Goal: Transaction & Acquisition: Register for event/course

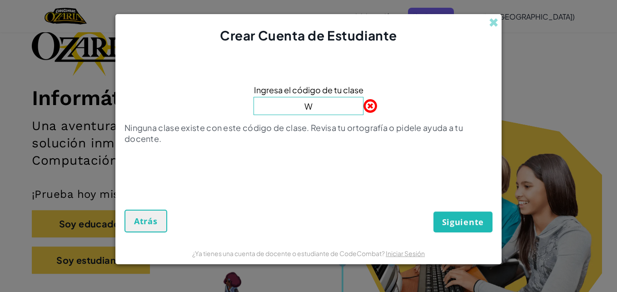
type input "WaterGameRock"
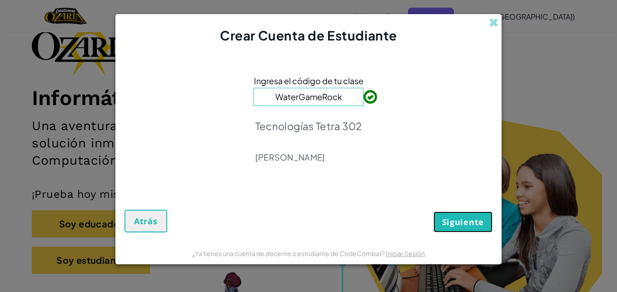
click at [450, 218] on span "Siguiente" at bounding box center [463, 221] width 42 height 11
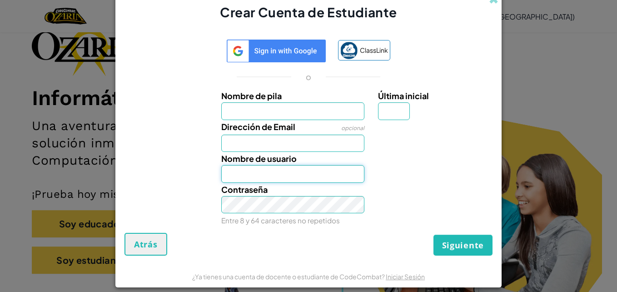
type input "CristoC"
click at [333, 119] on input "Nombre de pila" at bounding box center [293, 111] width 144 height 18
type input "CristoC"
type input "C"
type input "[EMAIL_ADDRESS][DOMAIN_NAME]"
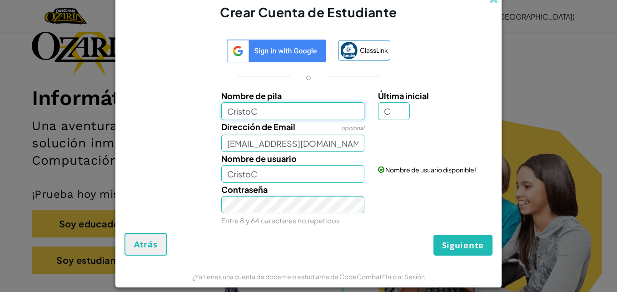
type input "[DEMOGRAPHIC_DATA]"
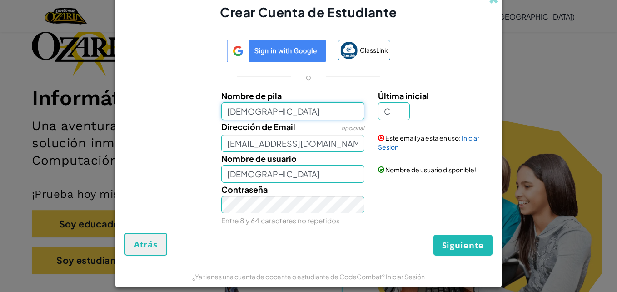
type input "[DEMOGRAPHIC_DATA]"
type input "CristoEC"
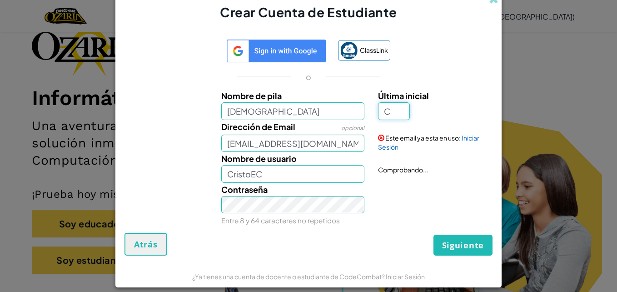
click at [397, 108] on input "C" at bounding box center [394, 111] width 32 height 18
type input "E"
click at [426, 90] on label "Última inicial" at bounding box center [434, 95] width 112 height 13
click at [410, 102] on input "E" at bounding box center [394, 111] width 32 height 18
click at [251, 175] on input "CristoEE" at bounding box center [293, 174] width 144 height 18
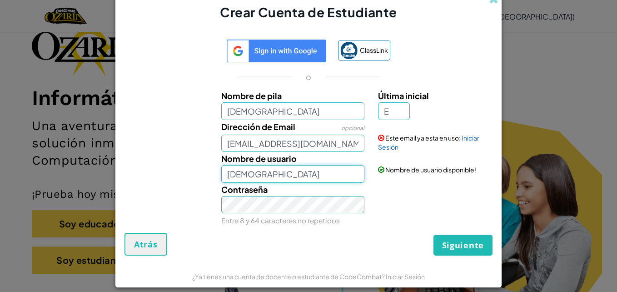
click at [257, 174] on input "[DEMOGRAPHIC_DATA]" at bounding box center [293, 174] width 144 height 18
type input "[DEMOGRAPHIC_DATA]"
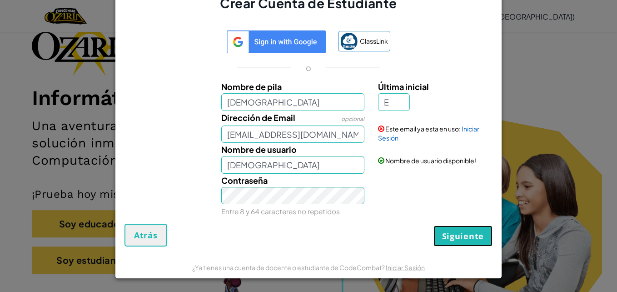
click at [474, 235] on span "Siguiente" at bounding box center [463, 235] width 42 height 11
click at [474, 235] on button "Crear Cuenta" at bounding box center [454, 235] width 75 height 21
click at [474, 235] on div "Crear Cuenta Atrás" at bounding box center [309, 235] width 368 height 23
click at [474, 235] on button "Crear Cuenta" at bounding box center [454, 235] width 75 height 21
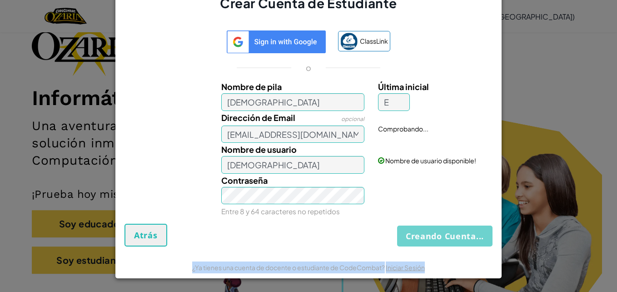
click at [474, 235] on div "Creando Cuenta... Atrás" at bounding box center [309, 235] width 368 height 23
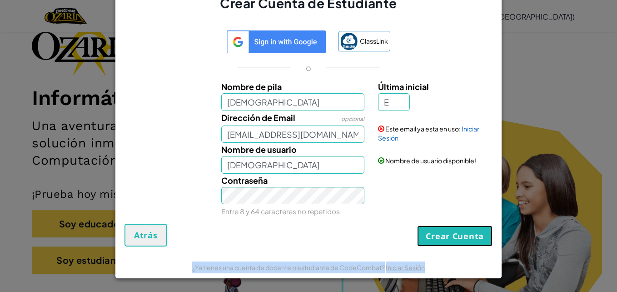
click at [474, 235] on button "Crear Cuenta" at bounding box center [454, 235] width 75 height 21
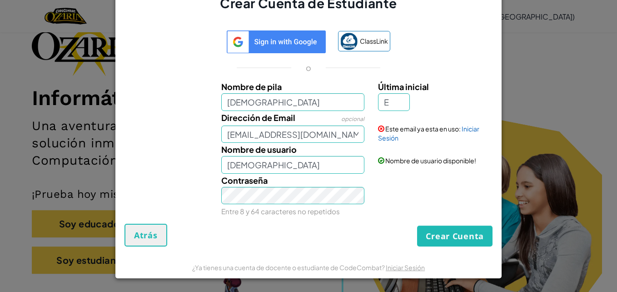
click at [370, 203] on div "Contraseña Entre 8 y 64 caracteres no repetidos" at bounding box center [308, 196] width 377 height 45
click at [463, 129] on link "Iniciar Sesión" at bounding box center [428, 133] width 101 height 17
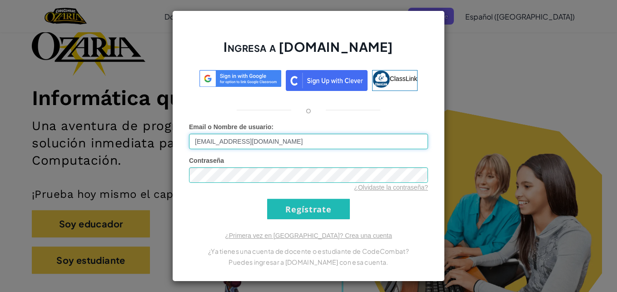
click at [263, 141] on input "[EMAIL_ADDRESS][DOMAIN_NAME]" at bounding box center [308, 141] width 239 height 15
click at [406, 178] on div "Contraseña ¿Olvidaste la contraseña?" at bounding box center [308, 174] width 239 height 36
click at [267, 199] on input "Regístrate" at bounding box center [308, 209] width 83 height 20
click at [395, 139] on input "[EMAIL_ADDRESS][DOMAIN_NAME]" at bounding box center [308, 141] width 239 height 15
click at [267, 199] on input "Regístrate" at bounding box center [308, 209] width 83 height 20
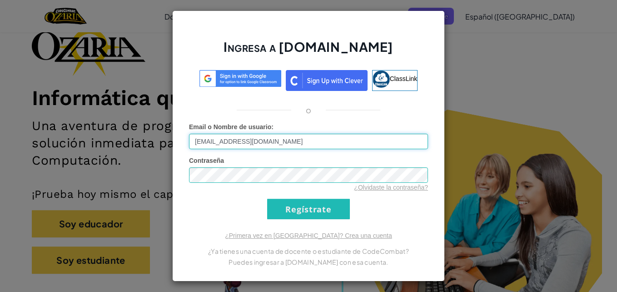
click at [267, 199] on input "Regístrate" at bounding box center [308, 209] width 83 height 20
